Goal: Information Seeking & Learning: Learn about a topic

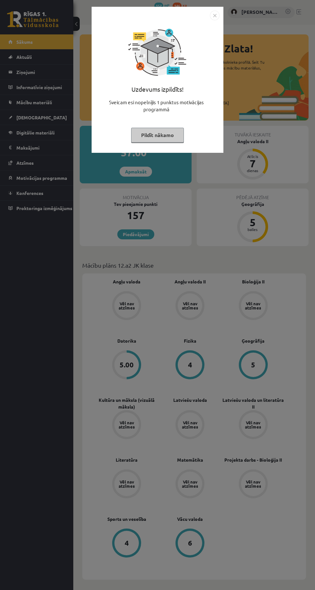
click at [219, 15] on img "Close" at bounding box center [215, 16] width 10 height 10
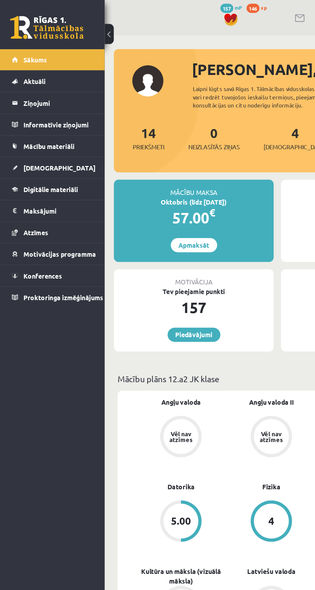
click at [53, 105] on link "Mācību materiāli" at bounding box center [36, 102] width 57 height 15
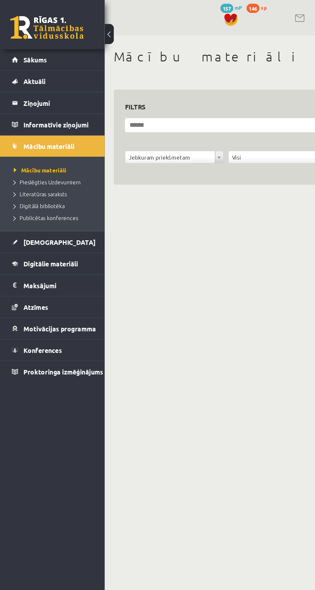
click at [53, 182] on span "Digitālie materiāli" at bounding box center [35, 185] width 38 height 6
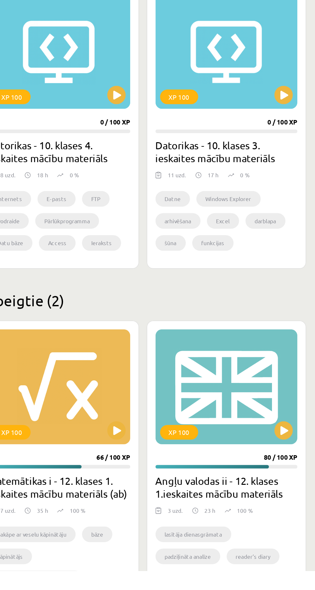
click at [260, 457] on div "XP 100" at bounding box center [253, 461] width 100 height 80
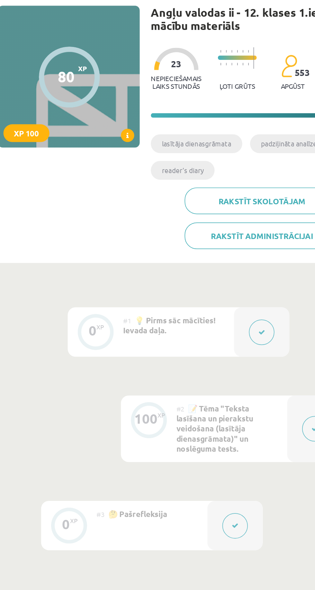
click at [165, 125] on icon at bounding box center [164, 125] width 1 height 4
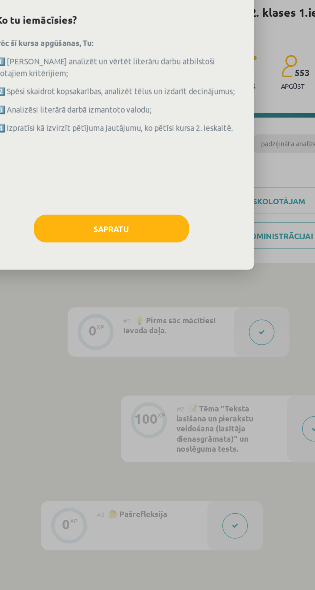
click at [215, 215] on div "XP 100 Angļu valodas ii - 12. klases 1.ieskaites mācību materiāls Ko tu iemācīs…" at bounding box center [157, 295] width 315 height 590
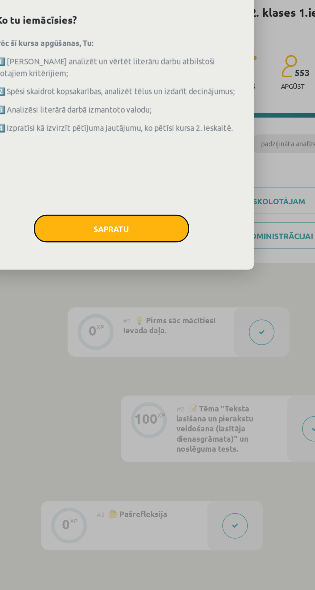
click at [185, 179] on button "Sapratu" at bounding box center [155, 179] width 90 height 16
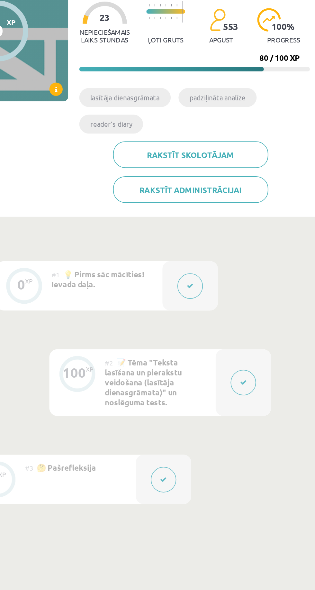
click at [275, 288] on button at bounding box center [273, 294] width 15 height 15
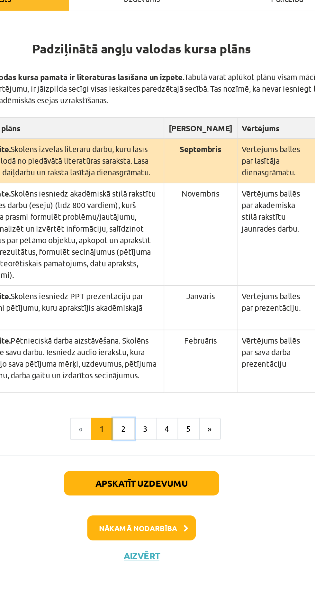
click at [147, 356] on button "2" at bounding box center [147, 362] width 13 height 13
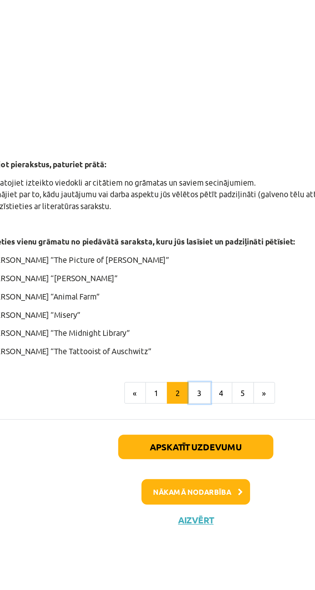
click at [161, 479] on button "3" at bounding box center [160, 482] width 13 height 13
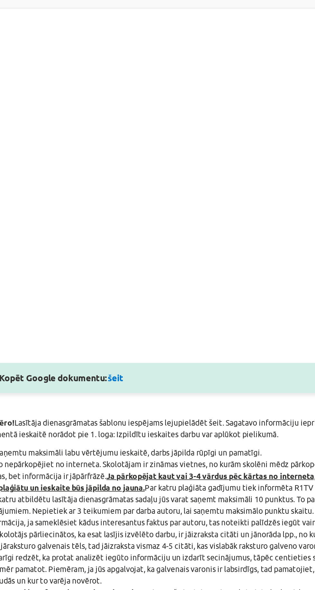
scroll to position [48, 0]
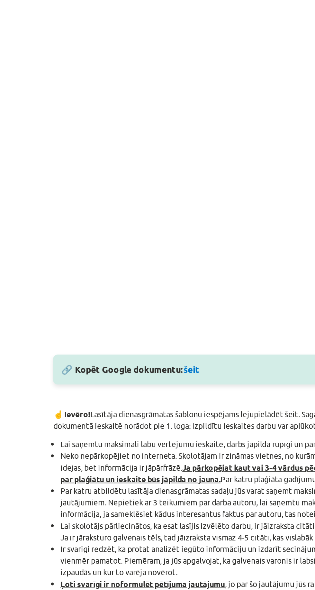
click at [112, 338] on link "šeit" at bounding box center [111, 339] width 9 height 7
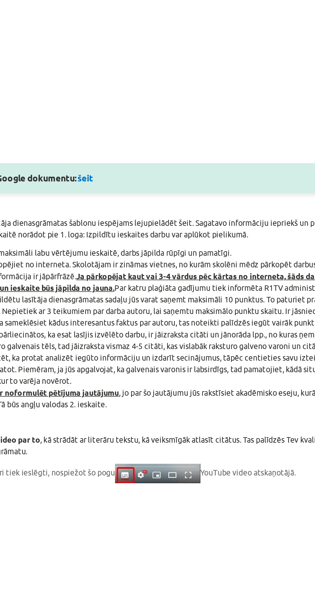
scroll to position [133, 0]
